Goal: Transaction & Acquisition: Purchase product/service

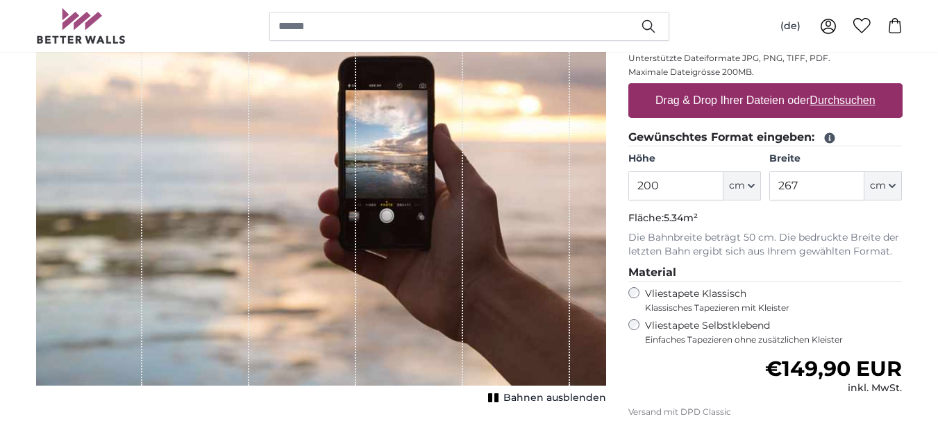
scroll to position [231, 0]
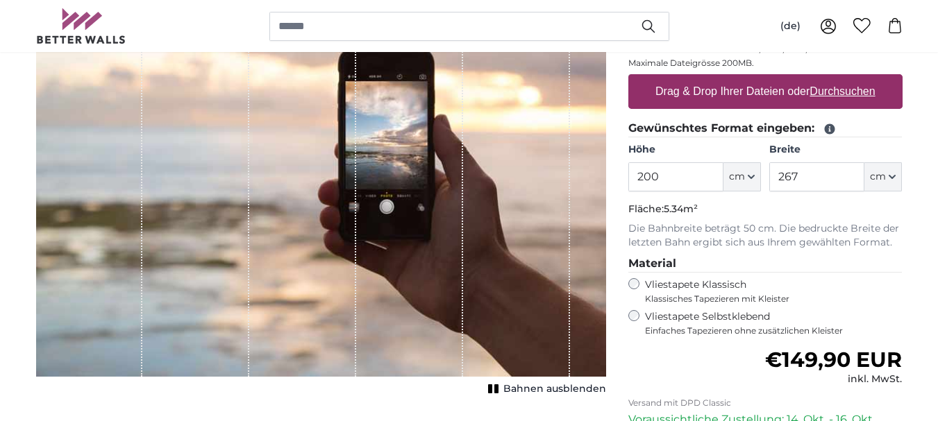
drag, startPoint x: 299, startPoint y: 278, endPoint x: 671, endPoint y: 368, distance: 382.9
click at [671, 368] on div "Normaler Preis €149,90 EUR inkl. MwSt." at bounding box center [765, 367] width 274 height 39
click at [851, 92] on u "Durchsuchen" at bounding box center [841, 91] width 65 height 12
click at [851, 78] on input "Drag & Drop Ihrer Dateien oder Durchsuchen" at bounding box center [765, 76] width 274 height 4
type input "**********"
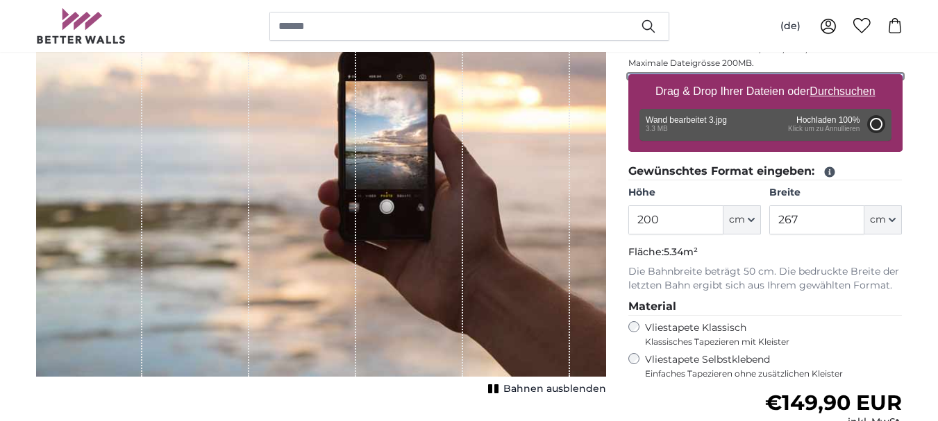
type input "135"
type input "305.1"
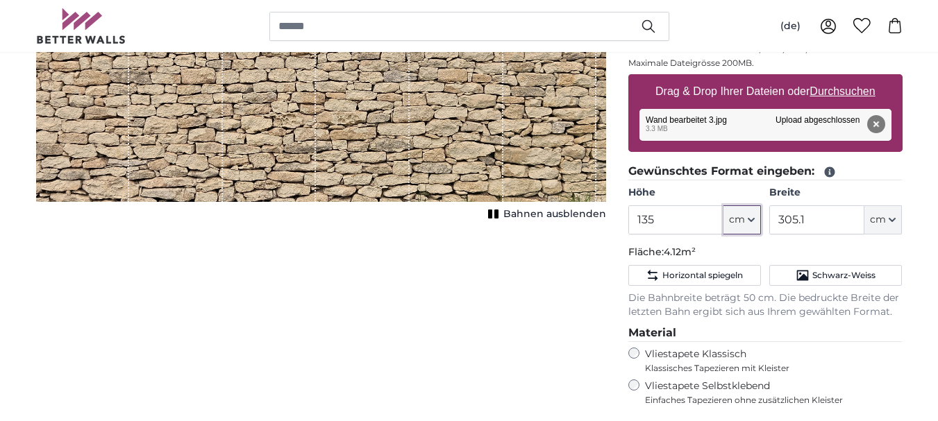
click at [753, 219] on icon "button" at bounding box center [751, 220] width 6 height 3
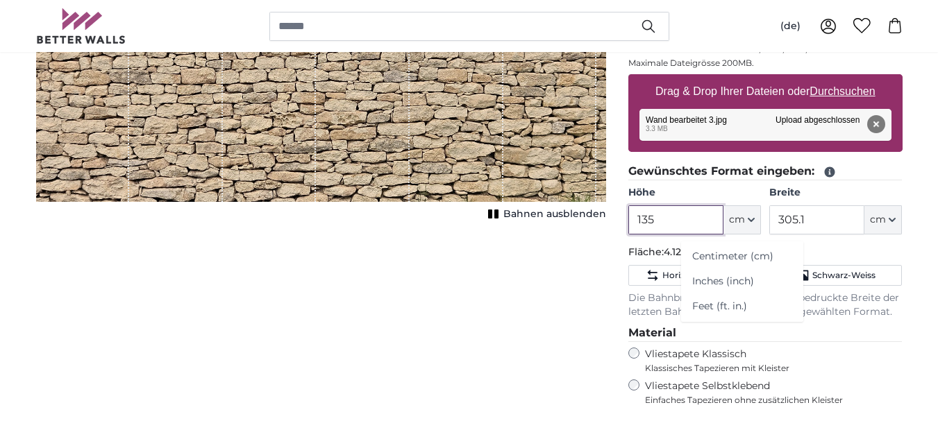
click at [662, 217] on input "135" at bounding box center [675, 219] width 95 height 29
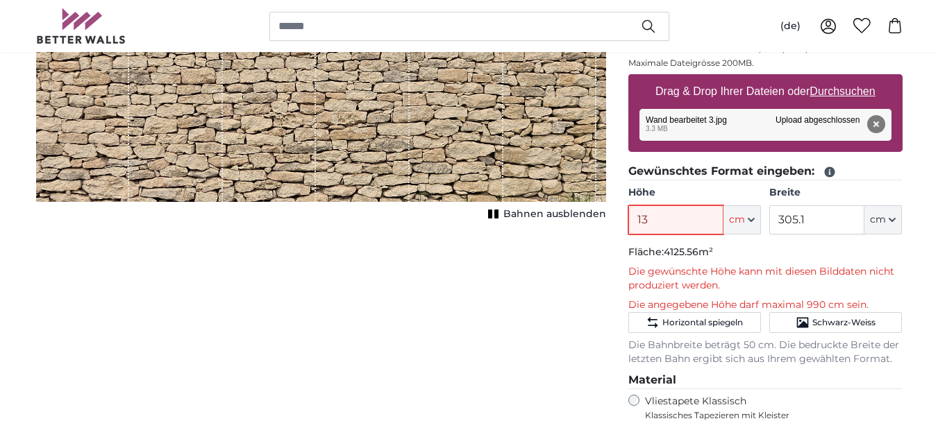
type input "1"
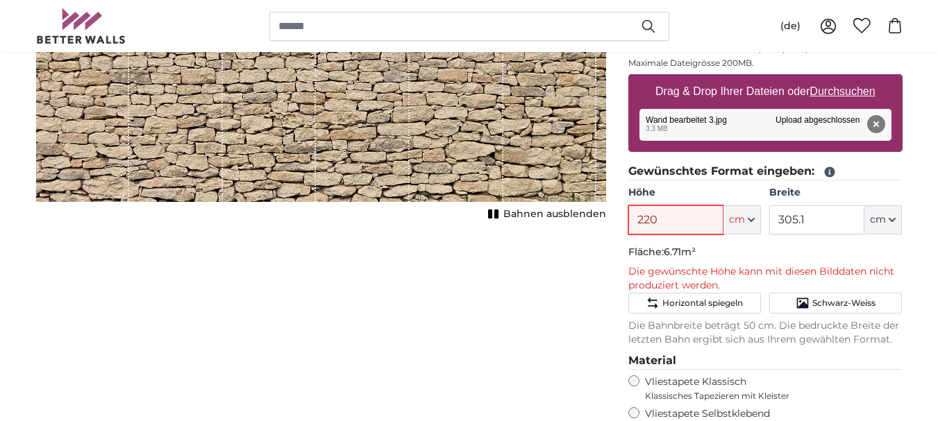
type input "220"
click at [815, 221] on input "305.1" at bounding box center [816, 219] width 95 height 29
type input "3"
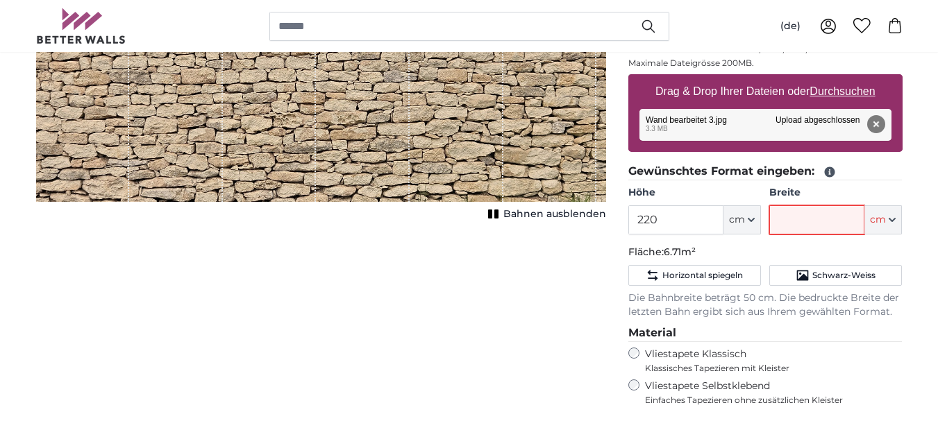
type input "3"
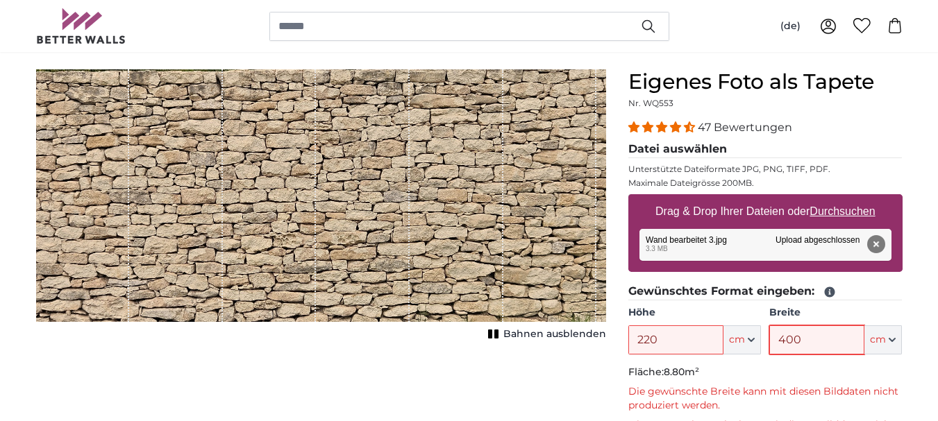
scroll to position [74, 0]
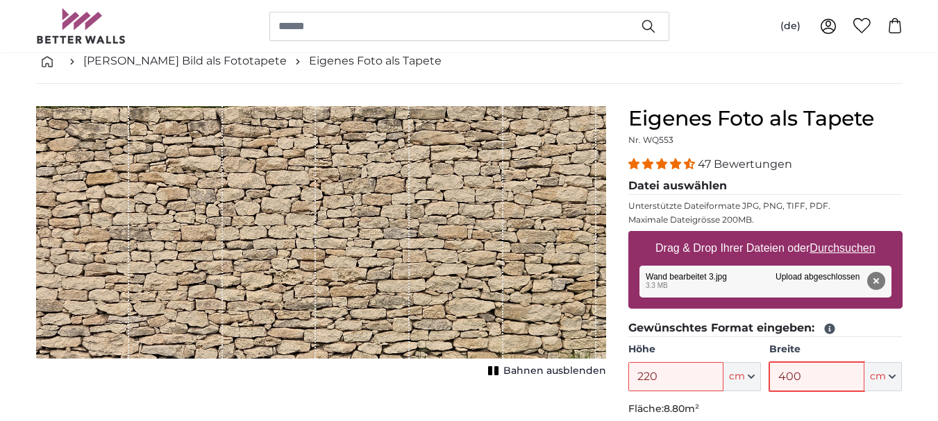
type input "400"
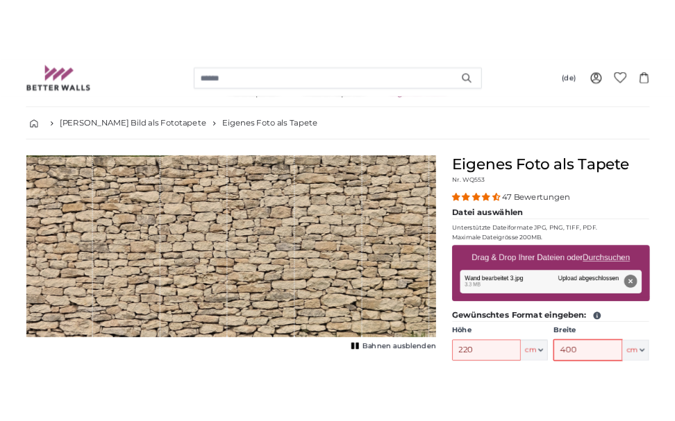
scroll to position [0, 0]
